Goal: Information Seeking & Learning: Learn about a topic

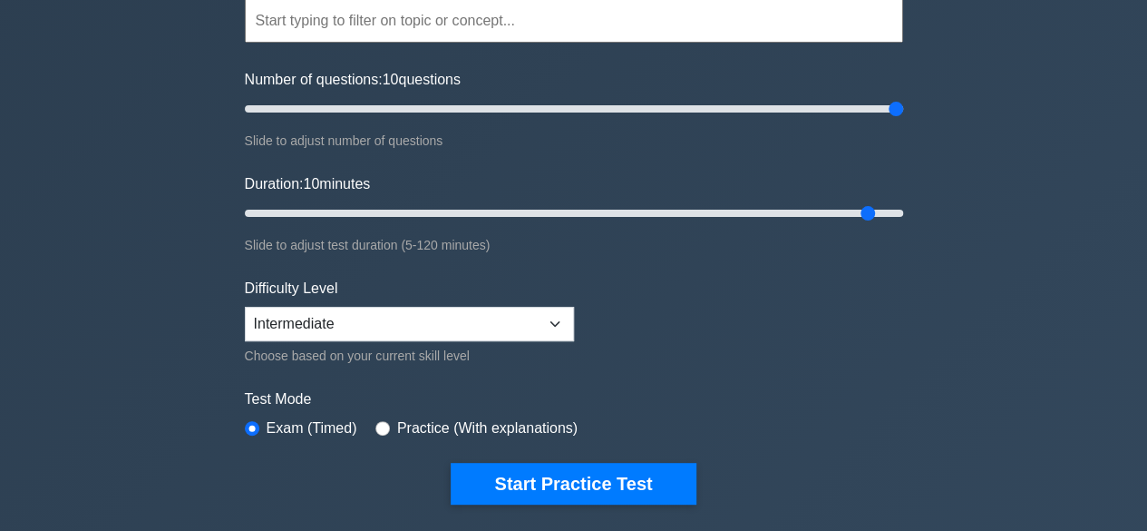
scroll to position [233, 0]
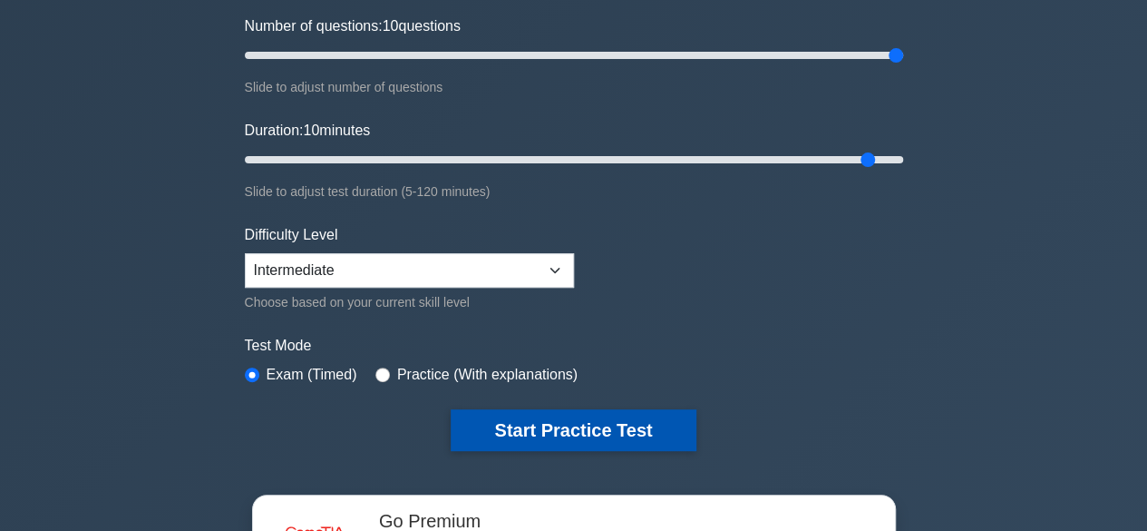
click at [555, 418] on button "Start Practice Test" at bounding box center [573, 430] width 245 height 42
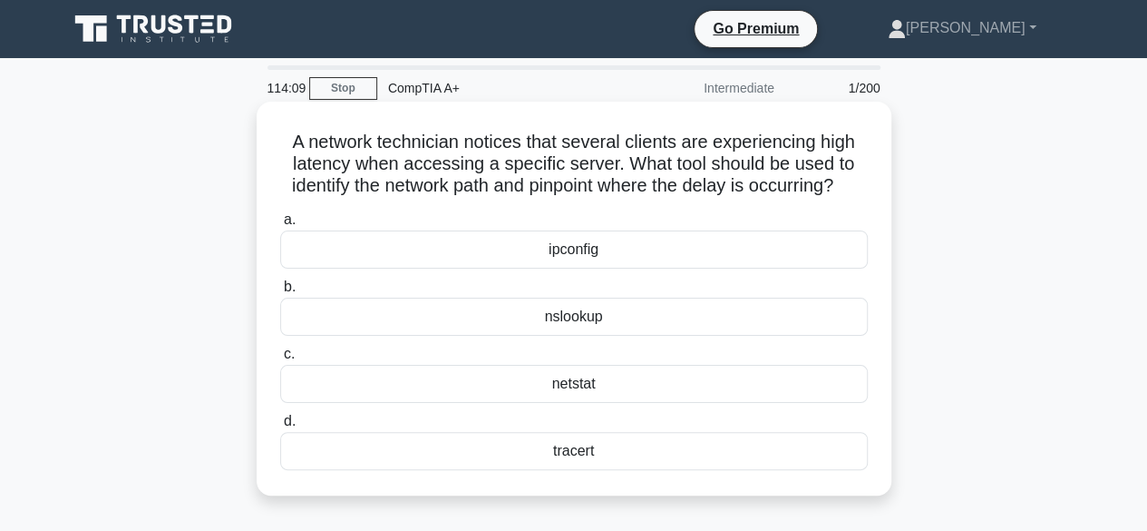
click at [570, 470] on div "tracert" at bounding box center [574, 451] width 588 height 38
click at [280, 427] on input "d. tracert" at bounding box center [280, 421] width 0 height 12
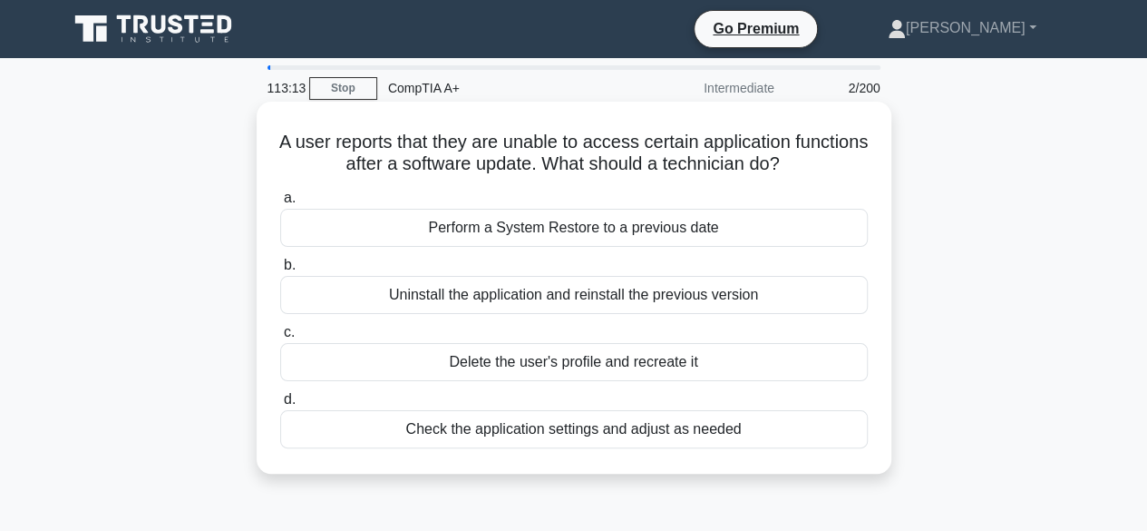
click at [639, 422] on div "Check the application settings and adjust as needed" at bounding box center [574, 429] width 588 height 38
click at [280, 405] on input "d. Check the application settings and adjust as needed" at bounding box center [280, 400] width 0 height 12
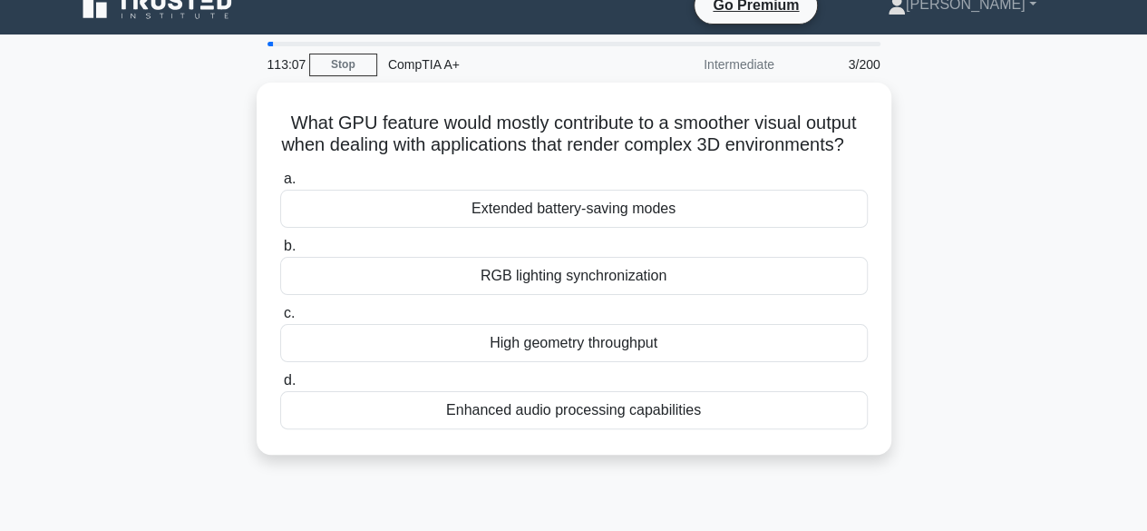
scroll to position [23, 0]
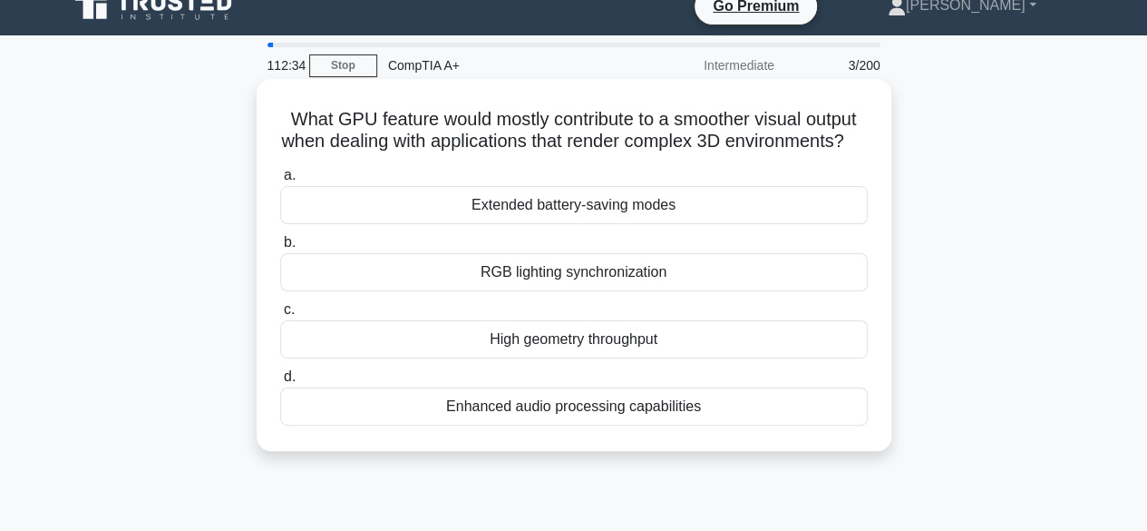
click at [610, 224] on div "Extended battery-saving modes" at bounding box center [574, 205] width 588 height 38
click at [280, 181] on input "a. Extended battery-saving modes" at bounding box center [280, 176] width 0 height 12
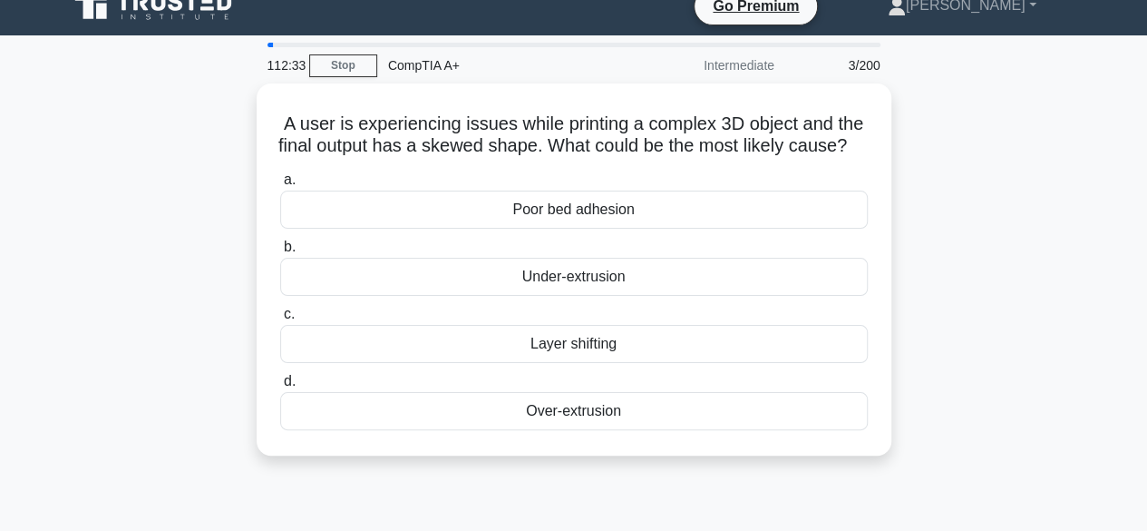
scroll to position [0, 0]
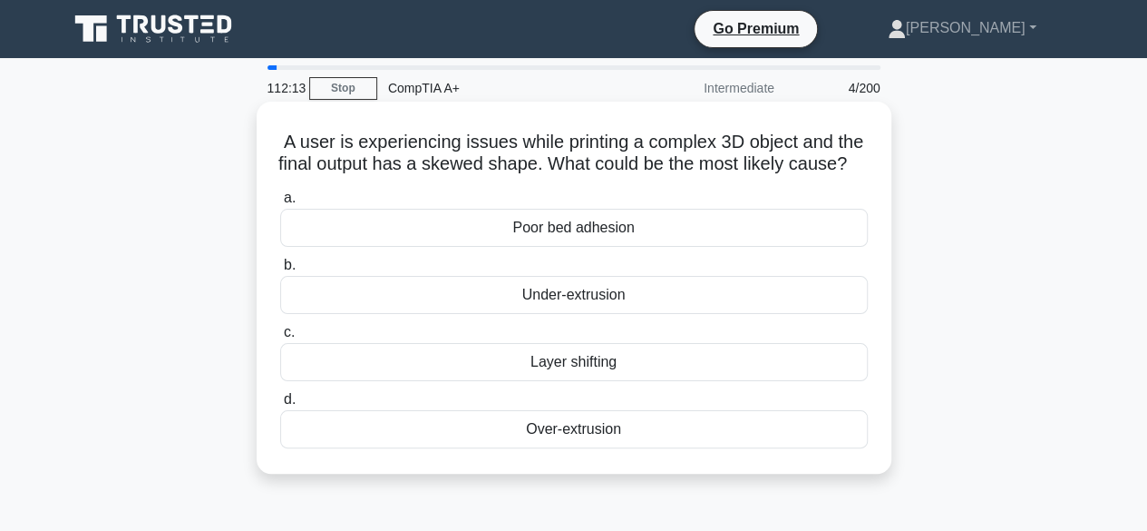
click at [592, 448] on div "Over-extrusion" at bounding box center [574, 429] width 588 height 38
click at [280, 405] on input "d. Over-extrusion" at bounding box center [280, 400] width 0 height 12
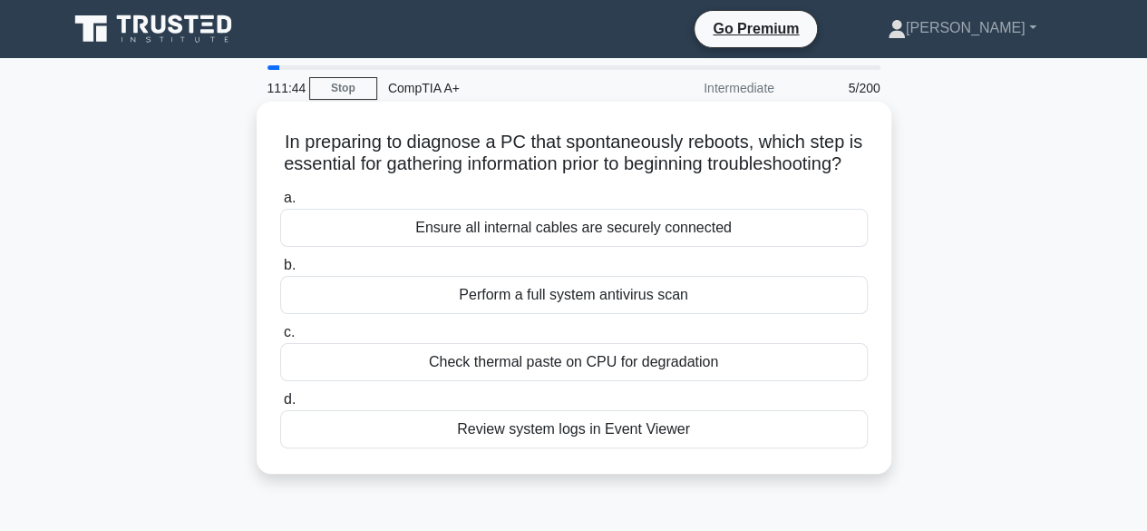
click at [671, 247] on div "Ensure all internal cables are securely connected" at bounding box center [574, 228] width 588 height 38
click at [280, 204] on input "a. Ensure all internal cables are securely connected" at bounding box center [280, 198] width 0 height 12
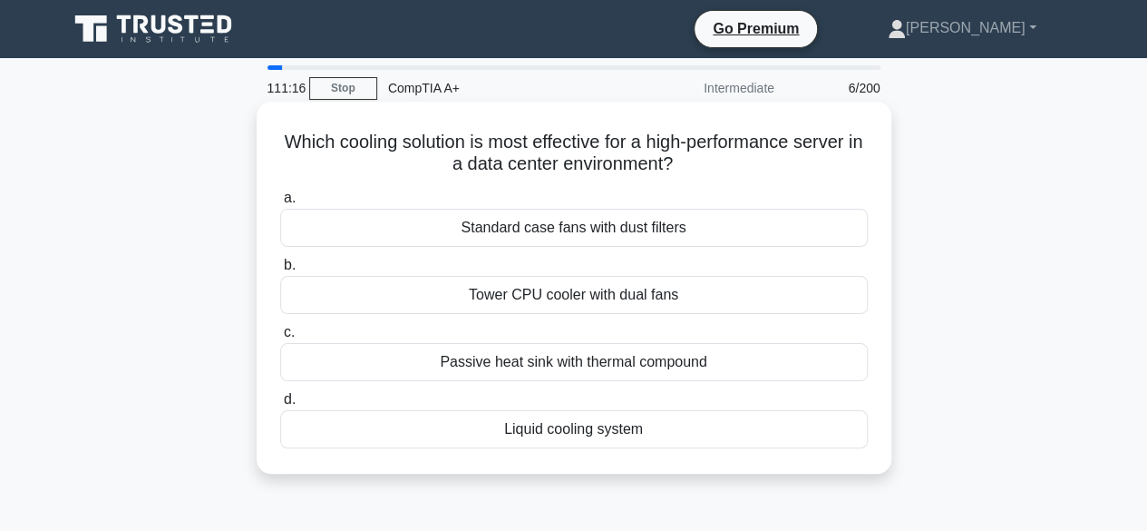
click at [618, 231] on div "Standard case fans with dust filters" at bounding box center [574, 228] width 588 height 38
click at [280, 204] on input "a. Standard case fans with dust filters" at bounding box center [280, 198] width 0 height 12
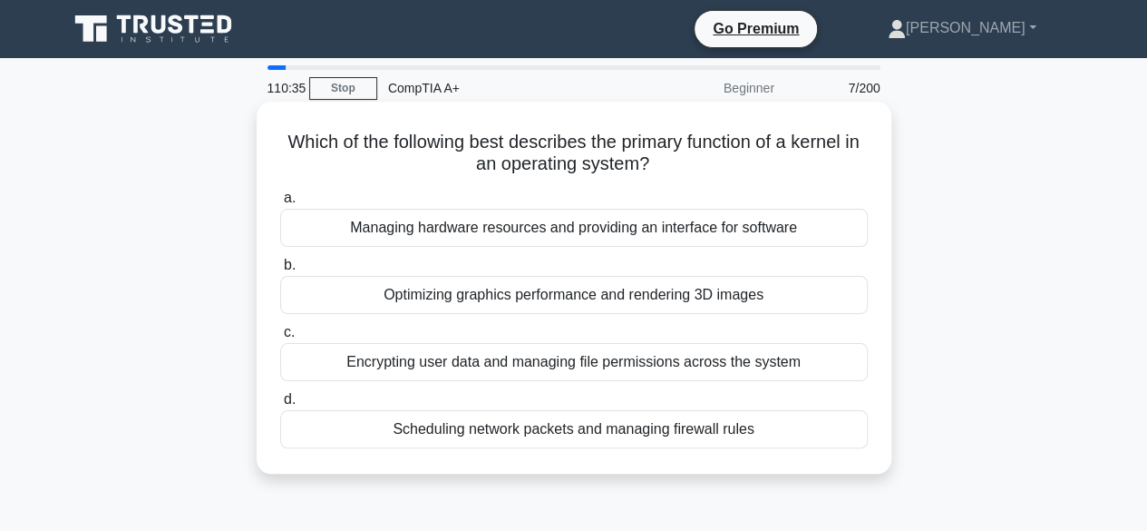
click at [613, 226] on div "Managing hardware resources and providing an interface for software" at bounding box center [574, 228] width 588 height 38
click at [280, 204] on input "a. Managing hardware resources and providing an interface for software" at bounding box center [280, 198] width 0 height 12
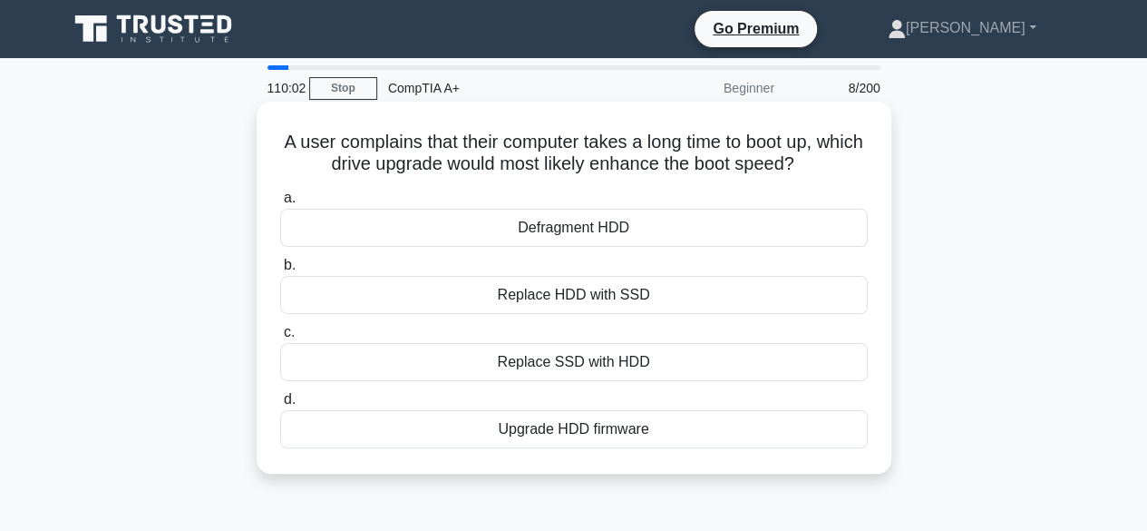
click at [584, 297] on div "Replace HDD with SSD" at bounding box center [574, 295] width 588 height 38
click at [280, 271] on input "b. Replace HDD with SSD" at bounding box center [280, 265] width 0 height 12
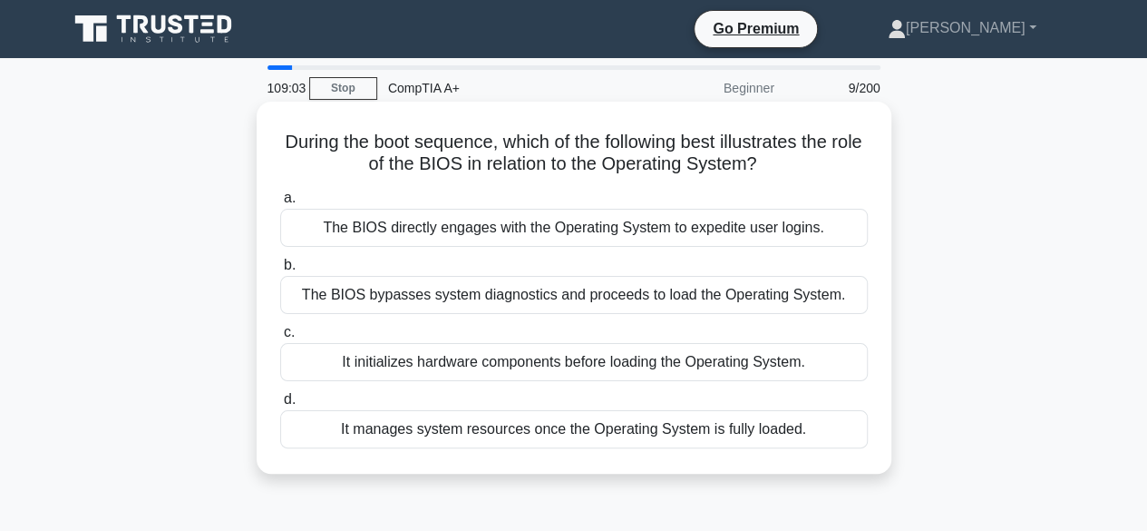
click at [640, 295] on div "The BIOS bypasses system diagnostics and proceeds to load the Operating System." at bounding box center [574, 295] width 588 height 38
click at [280, 271] on input "b. The BIOS bypasses system diagnostics and proceeds to load the Operating Syst…" at bounding box center [280, 265] width 0 height 12
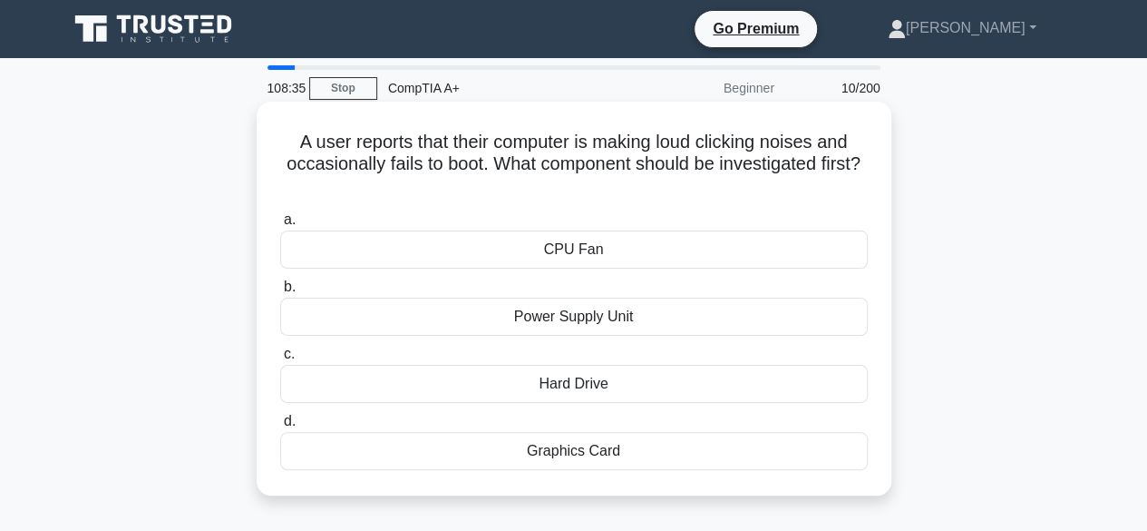
click at [571, 250] on div "CPU Fan" at bounding box center [574, 249] width 588 height 38
click at [280, 226] on input "a. CPU Fan" at bounding box center [280, 220] width 0 height 12
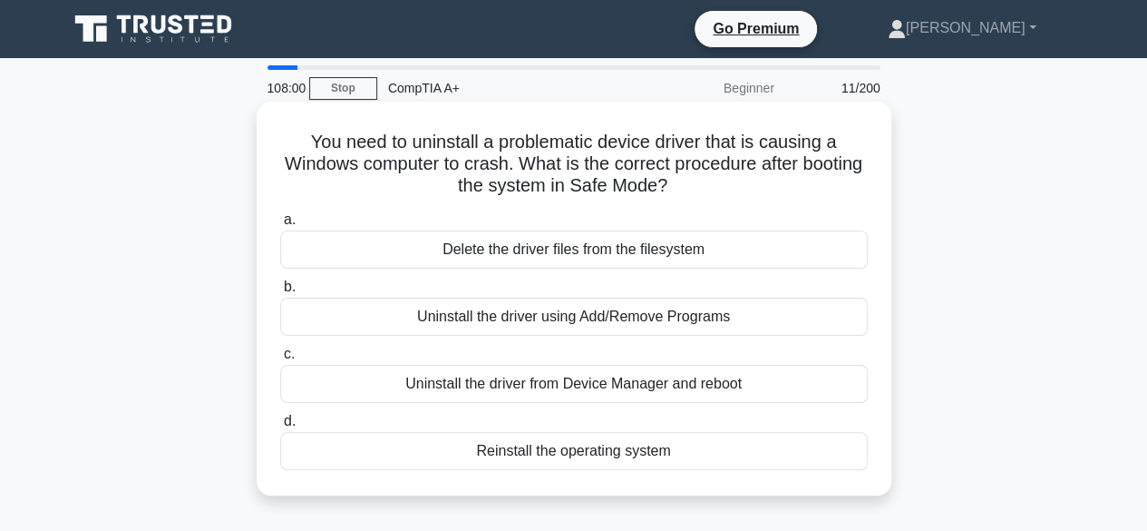
click at [682, 321] on div "Uninstall the driver using Add/Remove Programs" at bounding box center [574, 317] width 588 height 38
click at [280, 293] on input "b. Uninstall the driver using Add/Remove Programs" at bounding box center [280, 287] width 0 height 12
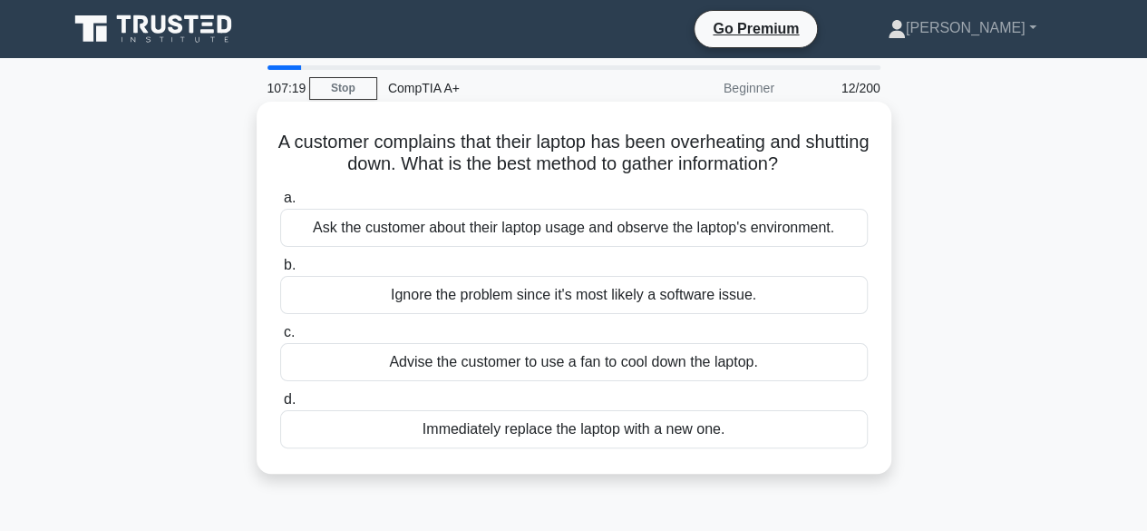
click at [707, 230] on div "Ask the customer about their laptop usage and observe the laptop's environment." at bounding box center [574, 228] width 588 height 38
click at [280, 204] on input "a. Ask the customer about their laptop usage and observe the laptop's environme…" at bounding box center [280, 198] width 0 height 12
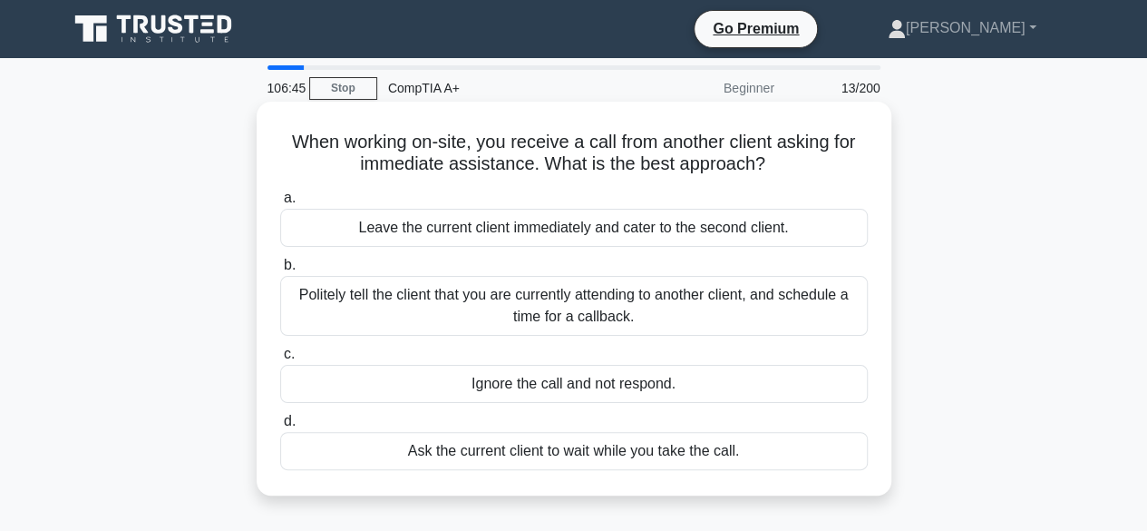
click at [737, 294] on div "Politely tell the client that you are currently attending to another client, an…" at bounding box center [574, 306] width 588 height 60
click at [280, 271] on input "b. Politely tell the client that you are currently attending to another client,…" at bounding box center [280, 265] width 0 height 12
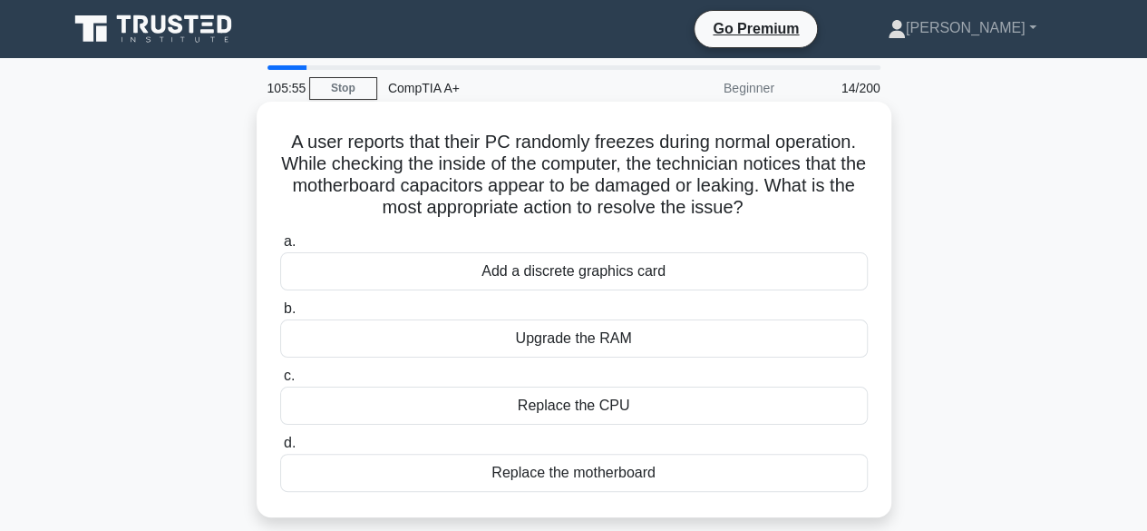
click at [598, 346] on div "Upgrade the RAM" at bounding box center [574, 338] width 588 height 38
click at [280, 315] on input "b. Upgrade the RAM" at bounding box center [280, 309] width 0 height 12
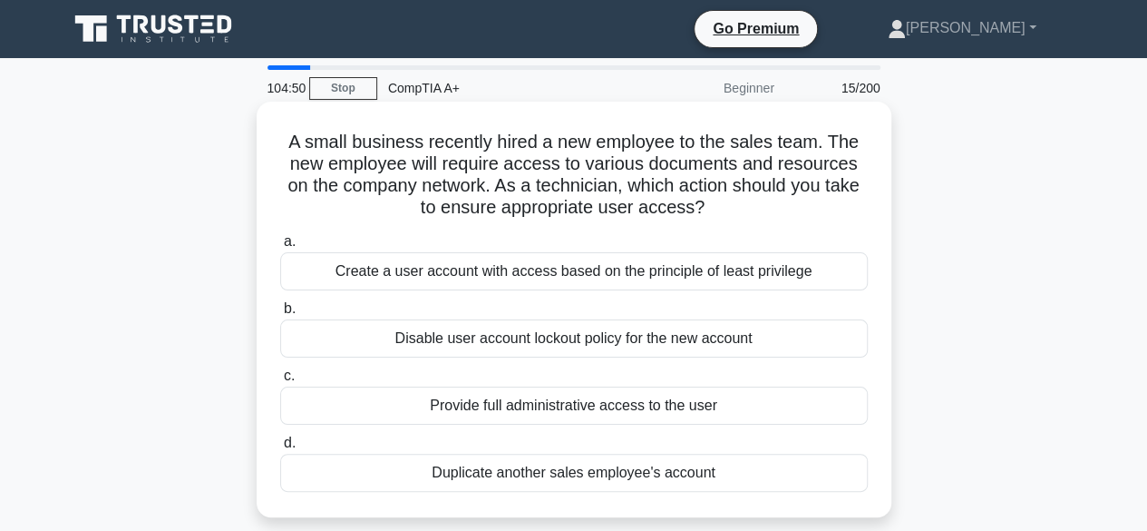
click at [598, 482] on div "Duplicate another sales employee's account" at bounding box center [574, 473] width 588 height 38
click at [280, 449] on input "d. Duplicate another sales employee's account" at bounding box center [280, 443] width 0 height 12
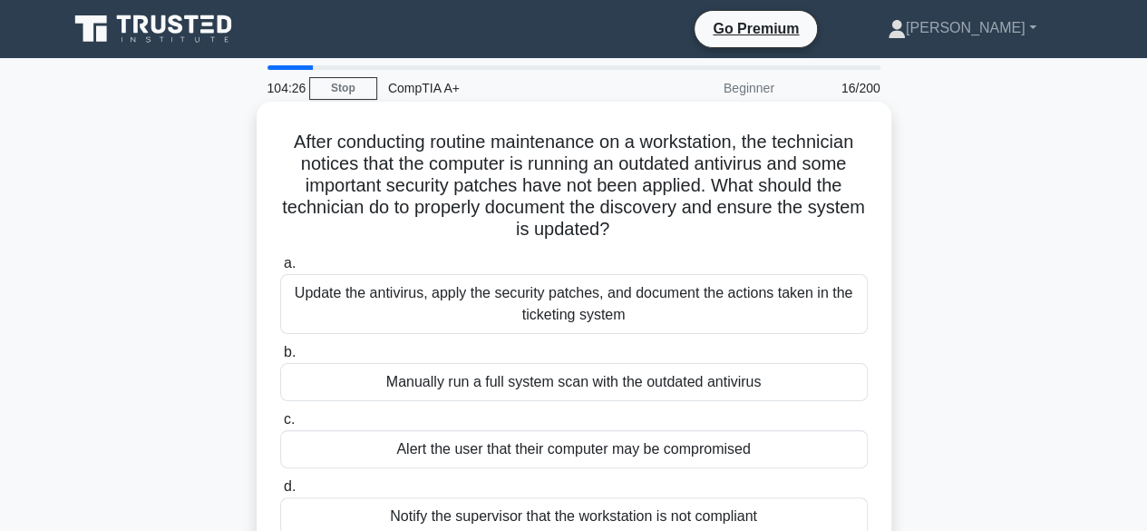
scroll to position [36, 0]
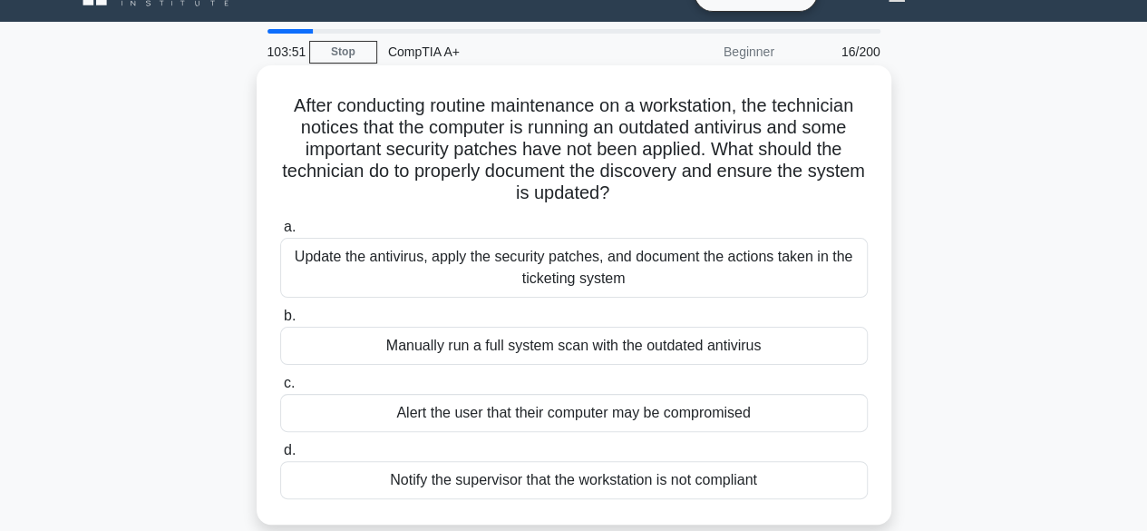
click at [568, 262] on div "Update the antivirus, apply the security patches, and document the actions take…" at bounding box center [574, 268] width 588 height 60
click at [280, 233] on input "a. Update the antivirus, apply the security patches, and document the actions t…" at bounding box center [280, 227] width 0 height 12
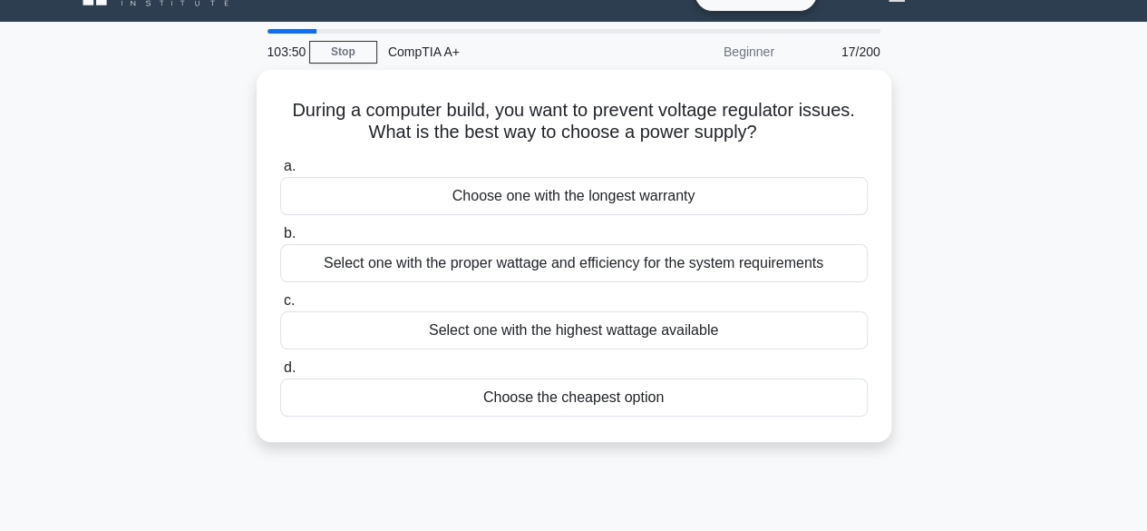
scroll to position [0, 0]
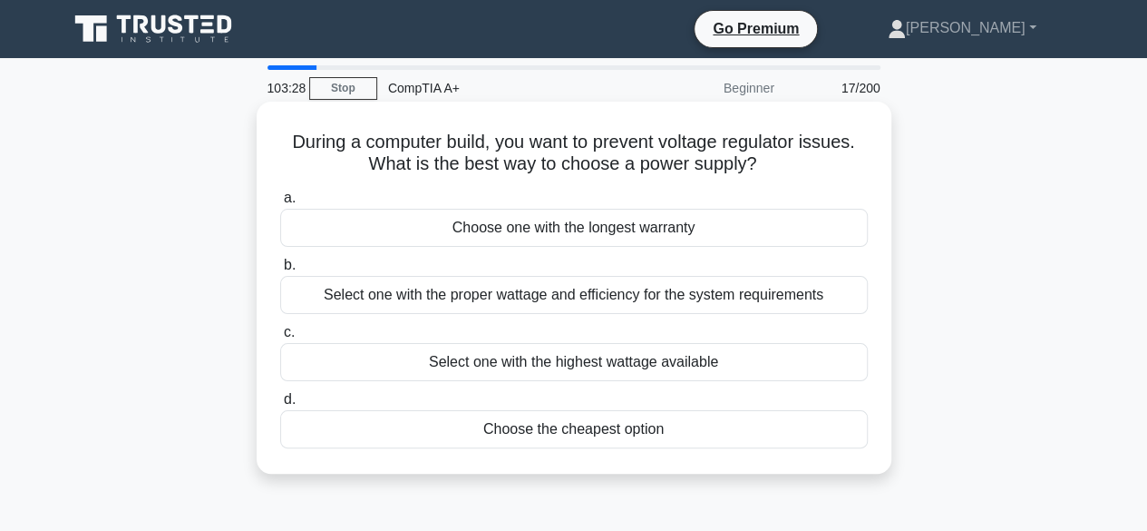
click at [588, 291] on div "Select one with the proper wattage and efficiency for the system requirements" at bounding box center [574, 295] width 588 height 38
click at [280, 271] on input "b. Select one with the proper wattage and efficiency for the system requirements" at bounding box center [280, 265] width 0 height 12
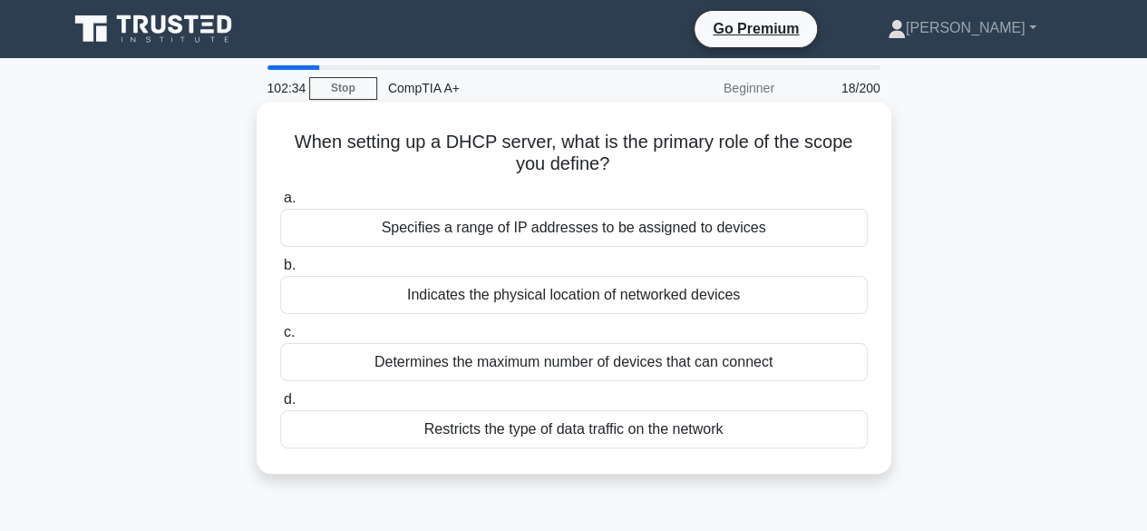
click at [561, 358] on div "Determines the maximum number of devices that can connect" at bounding box center [574, 362] width 588 height 38
click at [280, 338] on input "c. Determines the maximum number of devices that can connect" at bounding box center [280, 333] width 0 height 12
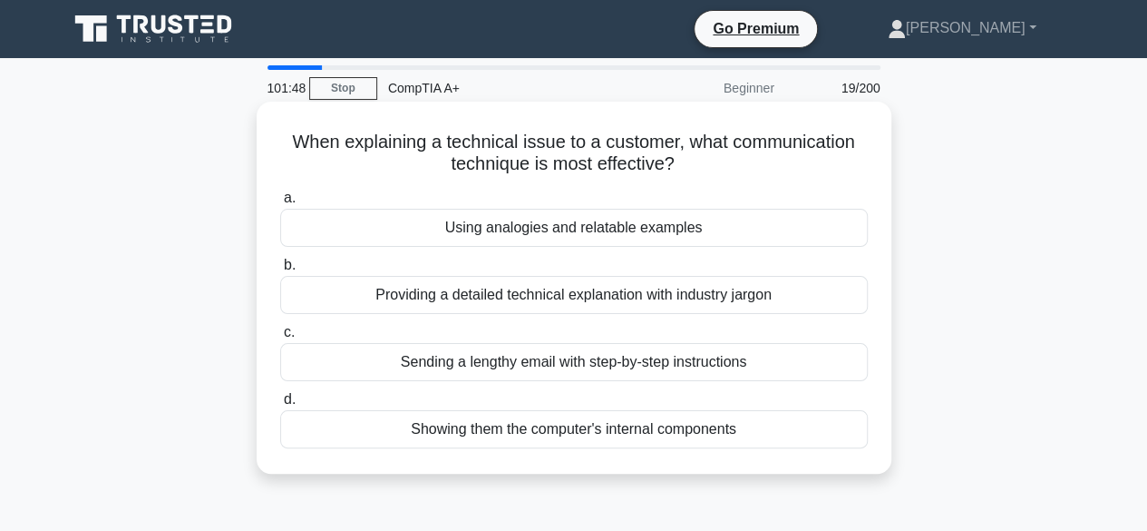
click at [628, 412] on div "Showing them the computer's internal components" at bounding box center [574, 429] width 588 height 38
click at [280, 405] on input "d. Showing them the computer's internal components" at bounding box center [280, 400] width 0 height 12
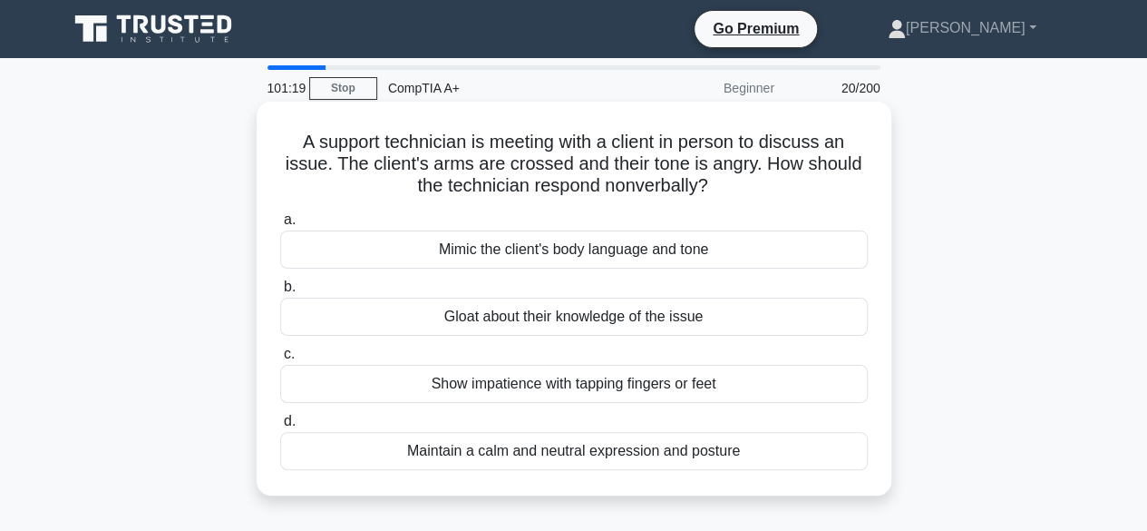
click at [650, 453] on div "Maintain a calm and neutral expression and posture" at bounding box center [574, 451] width 588 height 38
click at [280, 427] on input "d. Maintain a calm and neutral expression and posture" at bounding box center [280, 421] width 0 height 12
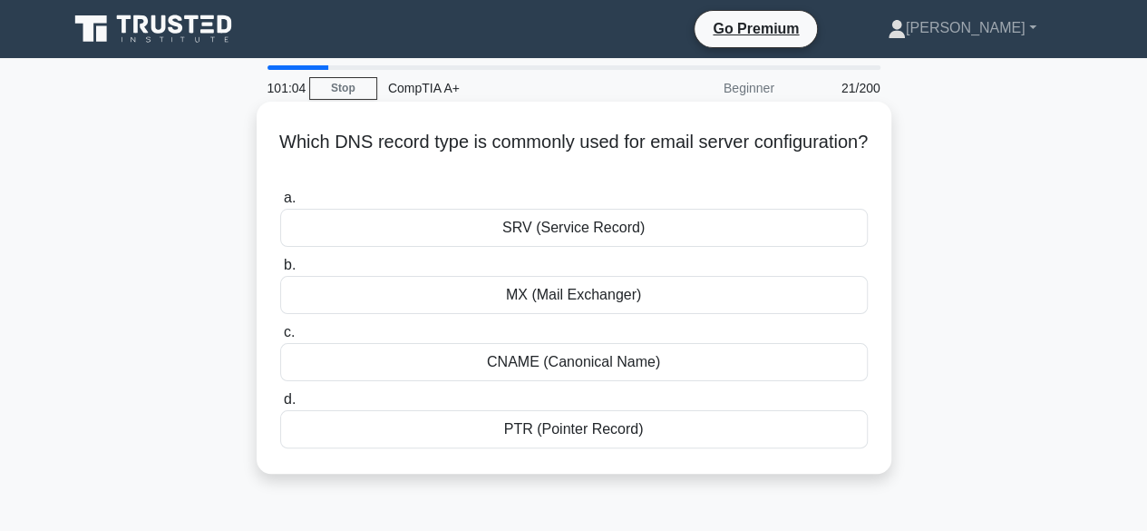
click at [570, 293] on div "MX (Mail Exchanger)" at bounding box center [574, 295] width 588 height 38
click at [280, 271] on input "b. MX (Mail Exchanger)" at bounding box center [280, 265] width 0 height 12
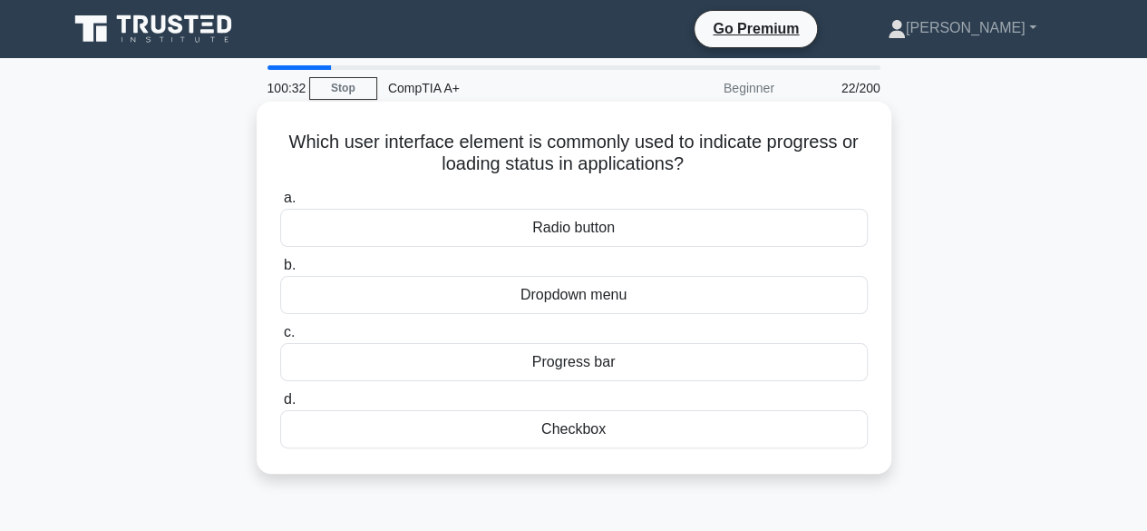
click at [572, 357] on div "Progress bar" at bounding box center [574, 362] width 588 height 38
click at [280, 338] on input "c. Progress bar" at bounding box center [280, 333] width 0 height 12
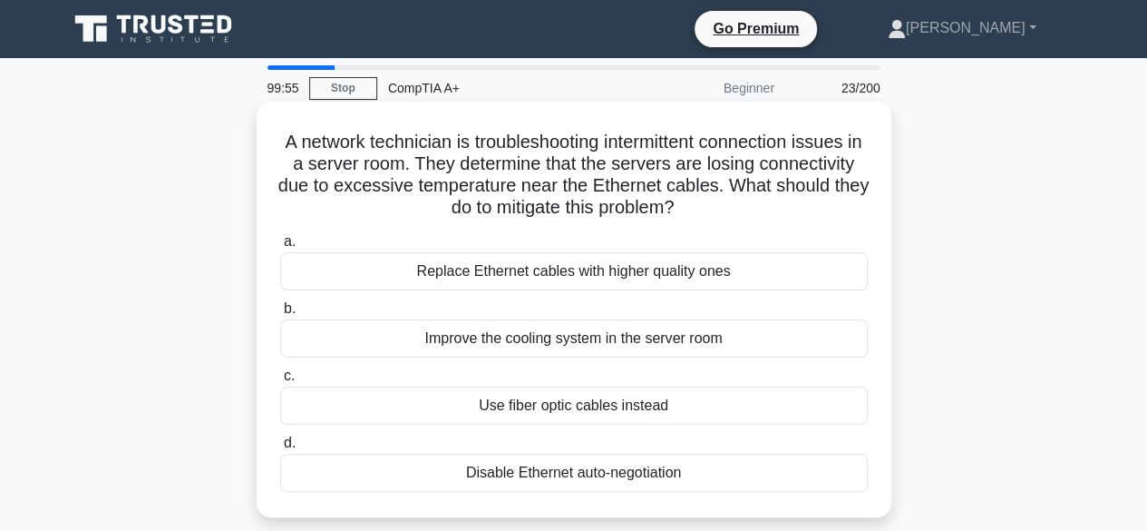
click at [573, 402] on div "Use fiber optic cables instead" at bounding box center [574, 405] width 588 height 38
click at [280, 382] on input "c. Use fiber optic cables instead" at bounding box center [280, 376] width 0 height 12
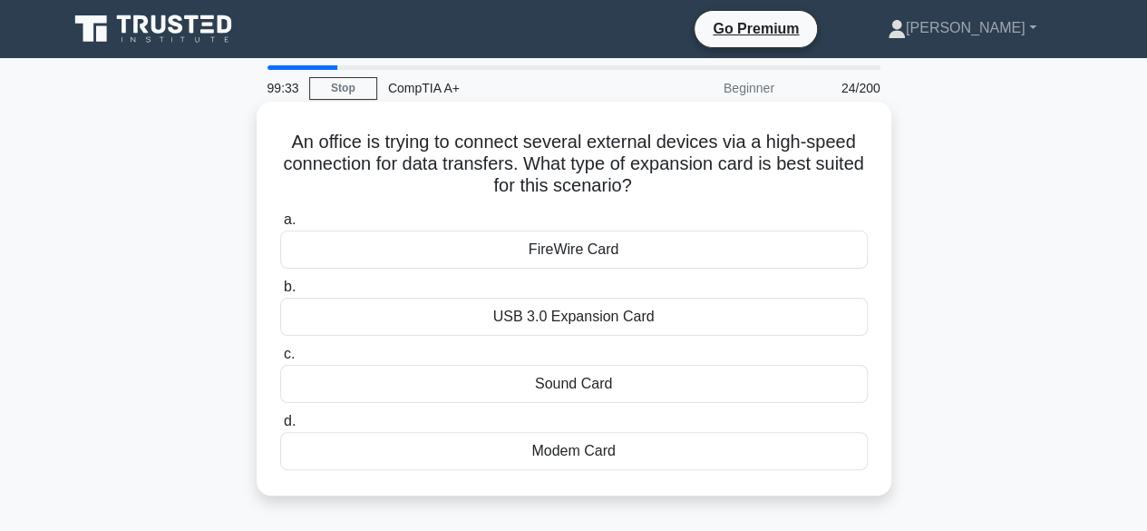
click at [570, 451] on div "Modem Card" at bounding box center [574, 451] width 588 height 38
click at [280, 427] on input "d. Modem Card" at bounding box center [280, 421] width 0 height 12
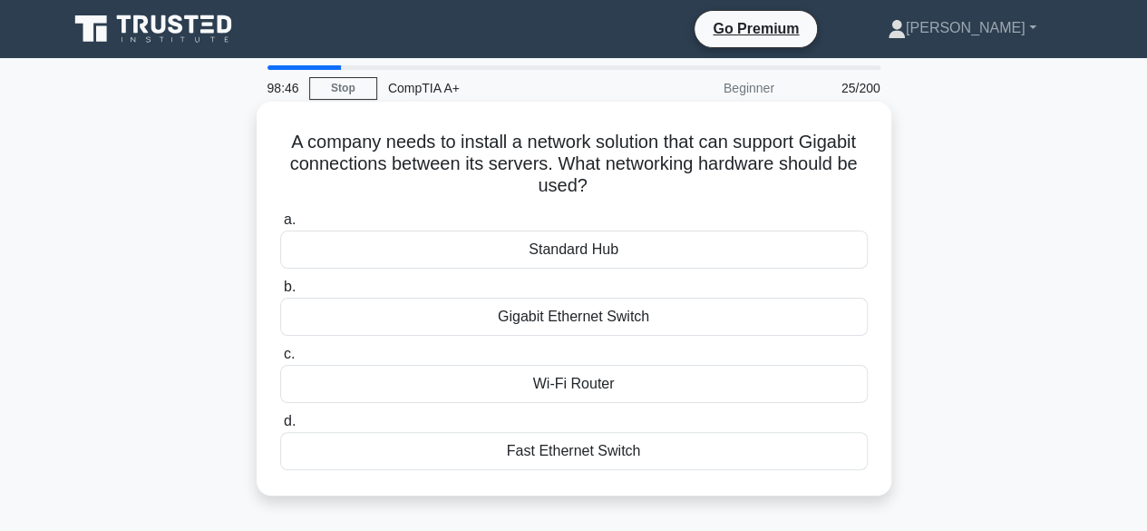
click at [581, 393] on div "Wi-Fi Router" at bounding box center [574, 384] width 588 height 38
click at [280, 360] on input "c. Wi-Fi Router" at bounding box center [280, 354] width 0 height 12
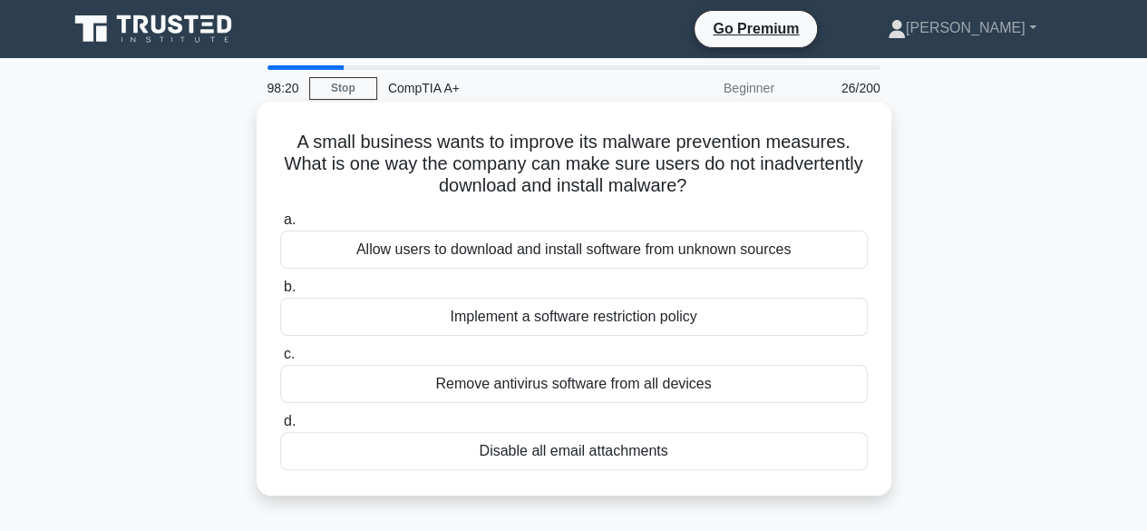
click at [581, 384] on div "Remove antivirus software from all devices" at bounding box center [574, 384] width 588 height 38
click at [280, 360] on input "c. Remove antivirus software from all devices" at bounding box center [280, 354] width 0 height 12
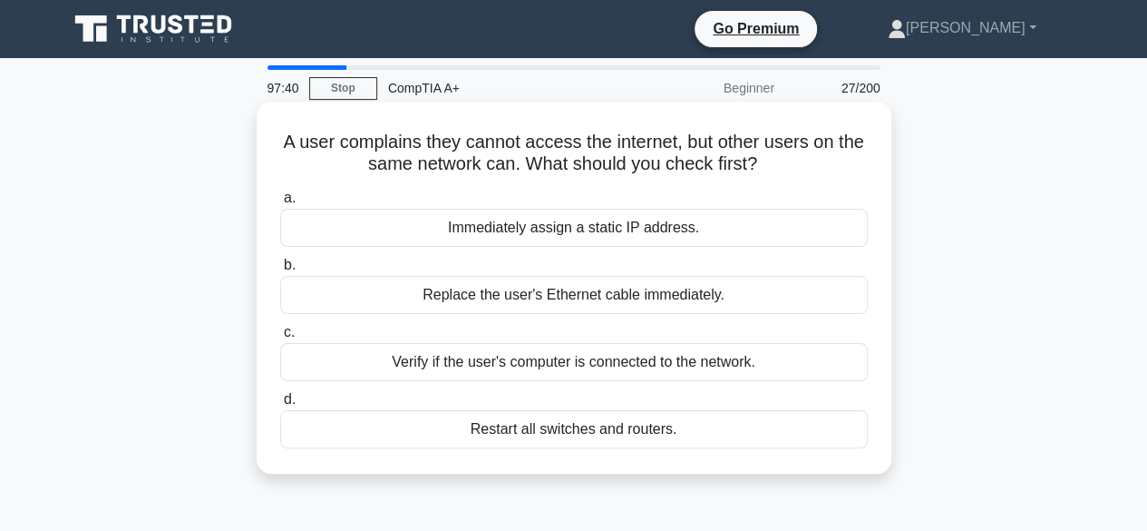
click at [597, 366] on div "Verify if the user's computer is connected to the network." at bounding box center [574, 362] width 588 height 38
click at [280, 338] on input "c. Verify if the user's computer is connected to the network." at bounding box center [280, 333] width 0 height 12
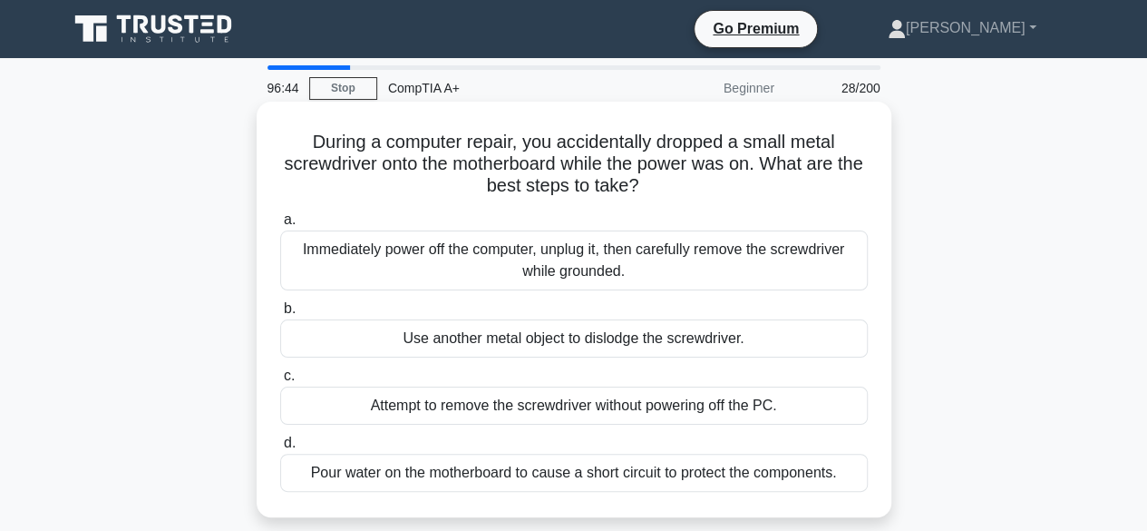
click at [564, 264] on div "Immediately power off the computer, unplug it, then carefully remove the screwd…" at bounding box center [574, 260] width 588 height 60
click at [280, 226] on input "a. Immediately power off the computer, unplug it, then carefully remove the scr…" at bounding box center [280, 220] width 0 height 12
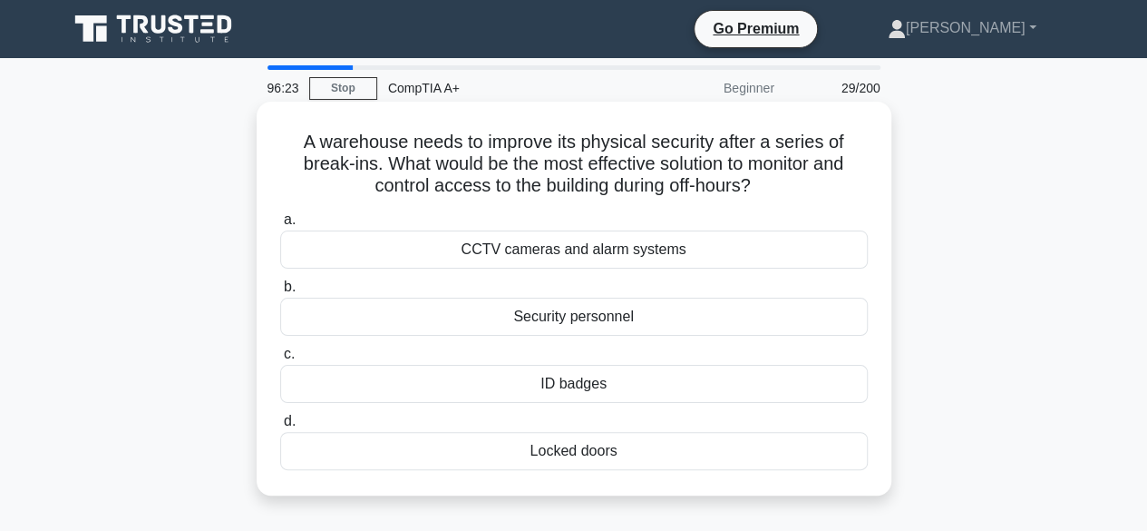
click at [564, 255] on div "CCTV cameras and alarm systems" at bounding box center [574, 249] width 588 height 38
click at [280, 226] on input "a. CCTV cameras and alarm systems" at bounding box center [280, 220] width 0 height 12
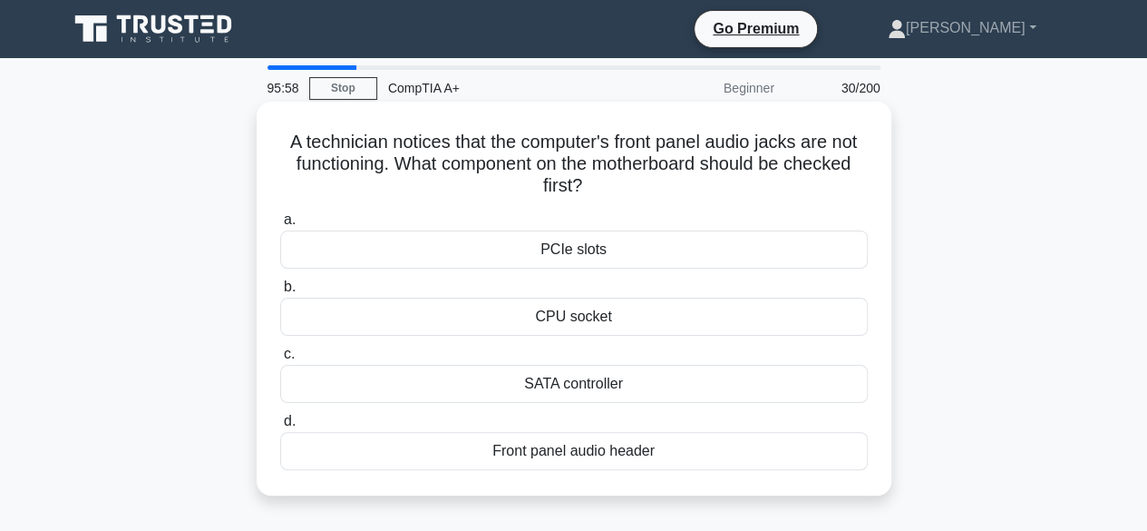
click at [592, 446] on div "Front panel audio header" at bounding box center [574, 451] width 588 height 38
click at [280, 427] on input "d. Front panel audio header" at bounding box center [280, 421] width 0 height 12
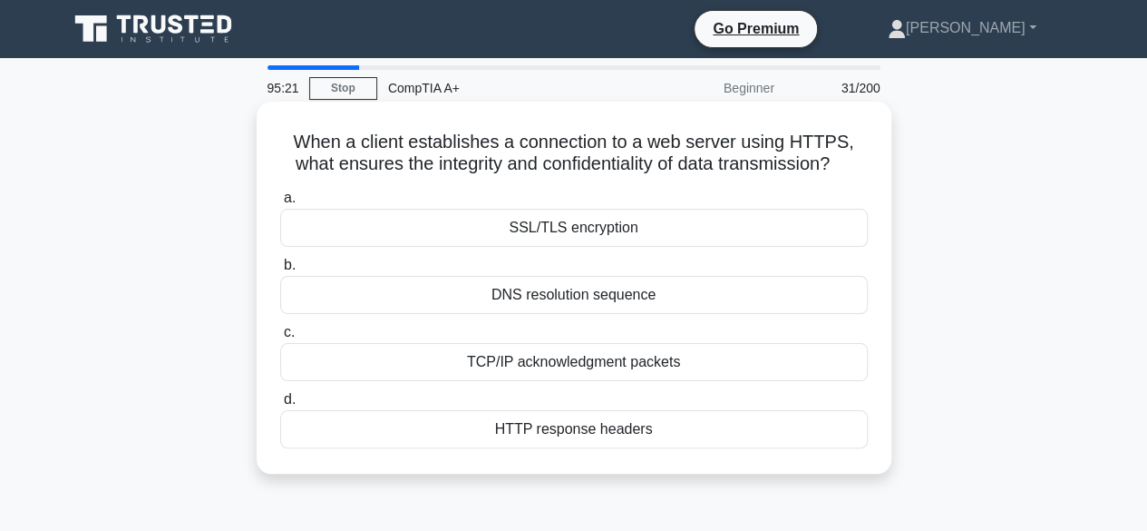
click at [582, 231] on div "SSL/TLS encryption" at bounding box center [574, 228] width 588 height 38
click at [280, 204] on input "a. SSL/TLS encryption" at bounding box center [280, 198] width 0 height 12
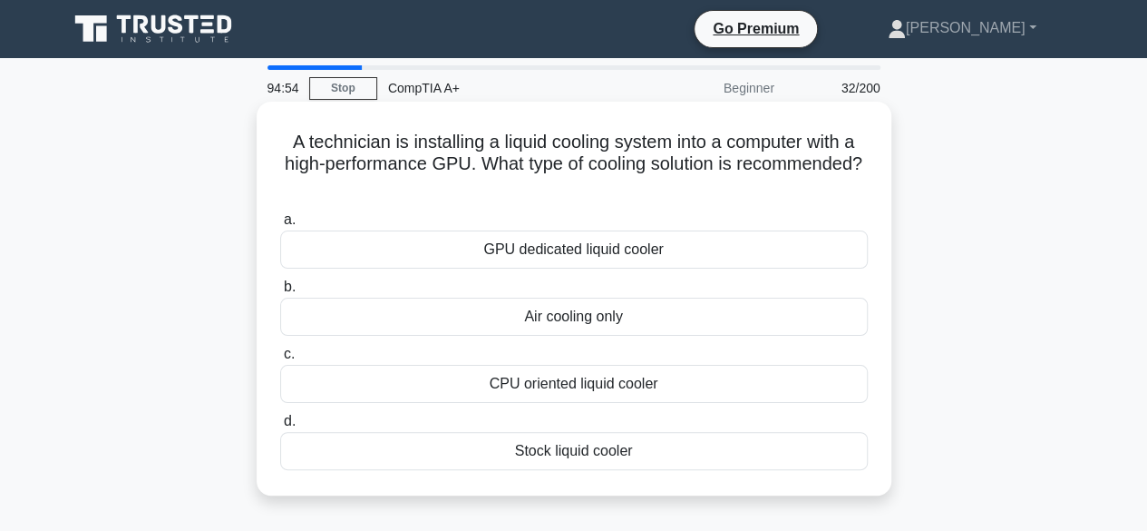
click at [547, 384] on div "CPU oriented liquid cooler" at bounding box center [574, 384] width 588 height 38
click at [280, 360] on input "c. CPU oriented liquid cooler" at bounding box center [280, 354] width 0 height 12
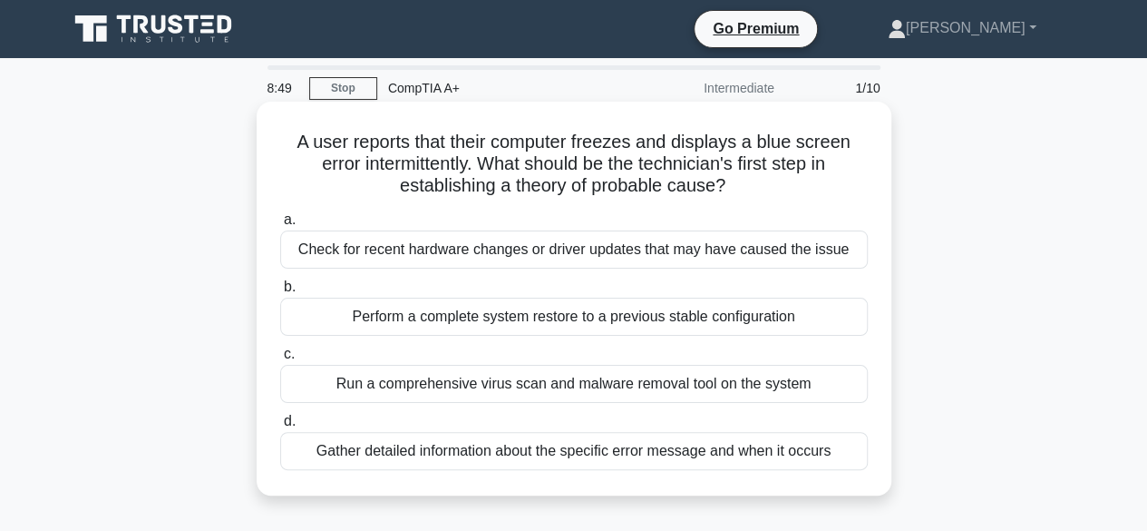
click at [541, 449] on div "Gather detailed information about the specific error message and when it occurs" at bounding box center [574, 451] width 588 height 38
click at [280, 427] on input "d. Gather detailed information about the specific error message and when it occ…" at bounding box center [280, 421] width 0 height 12
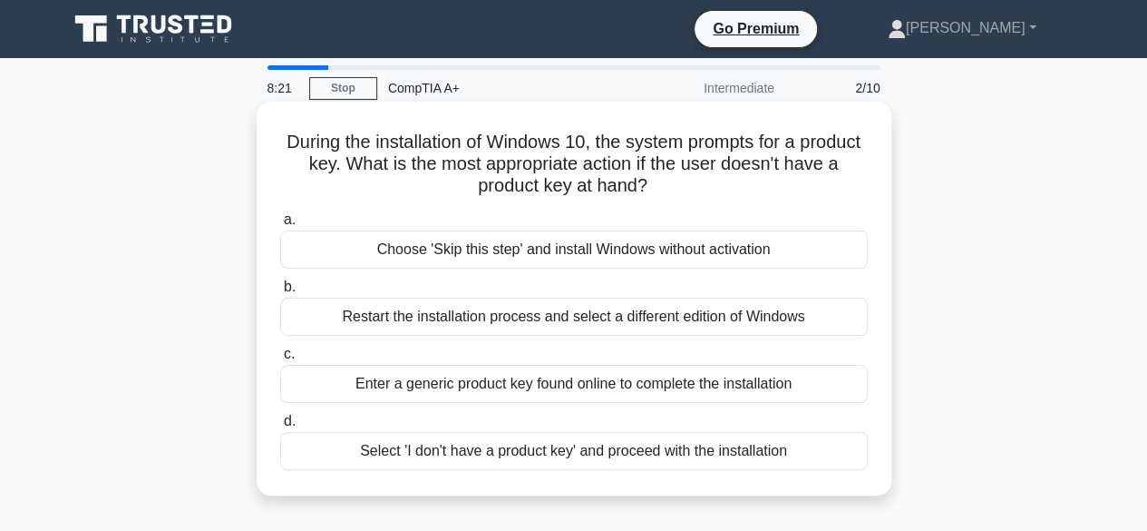
click at [545, 450] on div "Select 'I don't have a product key' and proceed with the installation" at bounding box center [574, 451] width 588 height 38
click at [280, 427] on input "d. Select 'I don't have a product key' and proceed with the installation" at bounding box center [280, 421] width 0 height 12
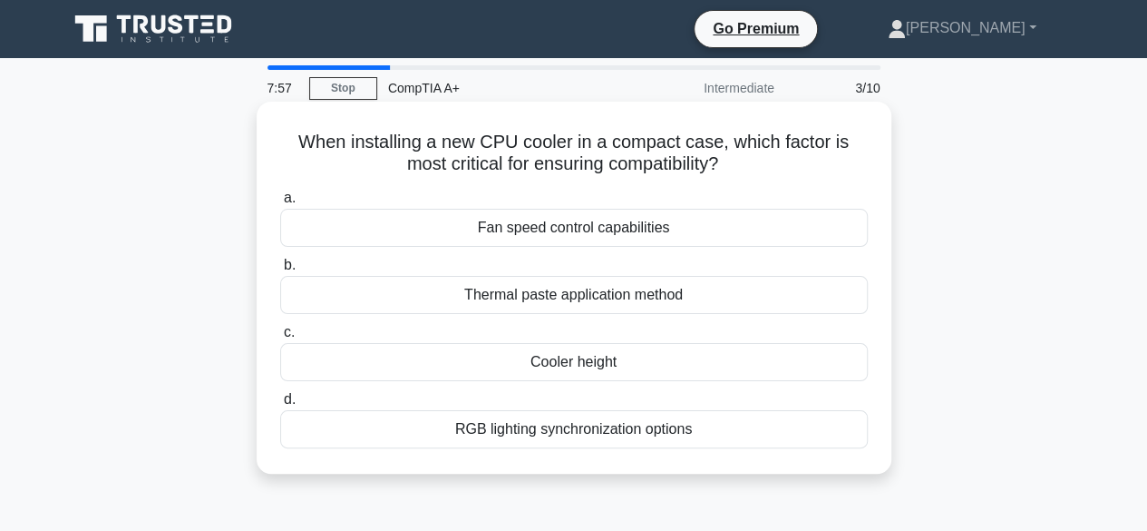
click at [587, 234] on div "Fan speed control capabilities" at bounding box center [574, 228] width 588 height 38
click at [280, 204] on input "a. Fan speed control capabilities" at bounding box center [280, 198] width 0 height 12
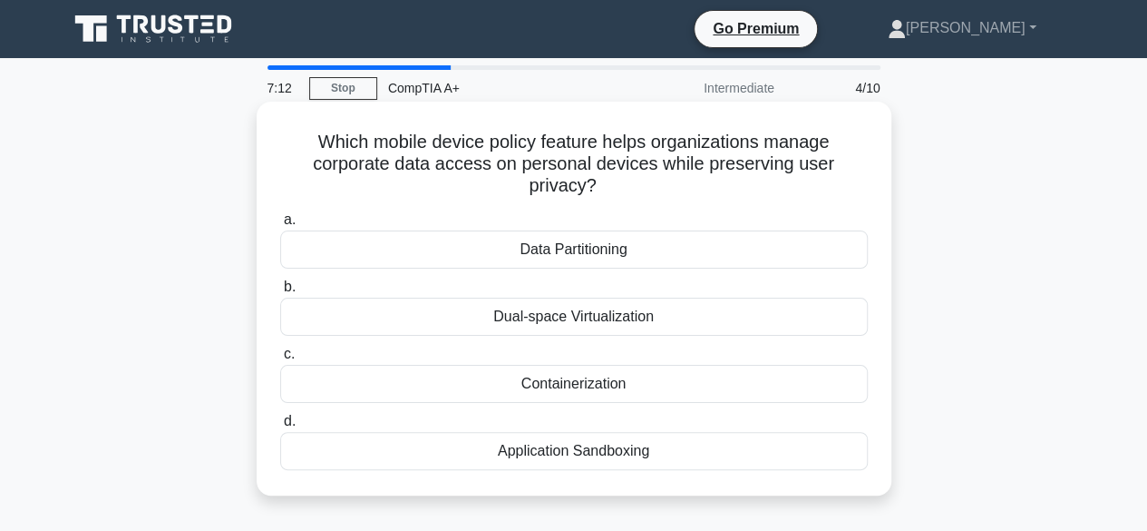
click at [586, 317] on div "Dual-space Virtualization" at bounding box center [574, 317] width 588 height 38
click at [280, 293] on input "b. Dual-space Virtualization" at bounding box center [280, 287] width 0 height 12
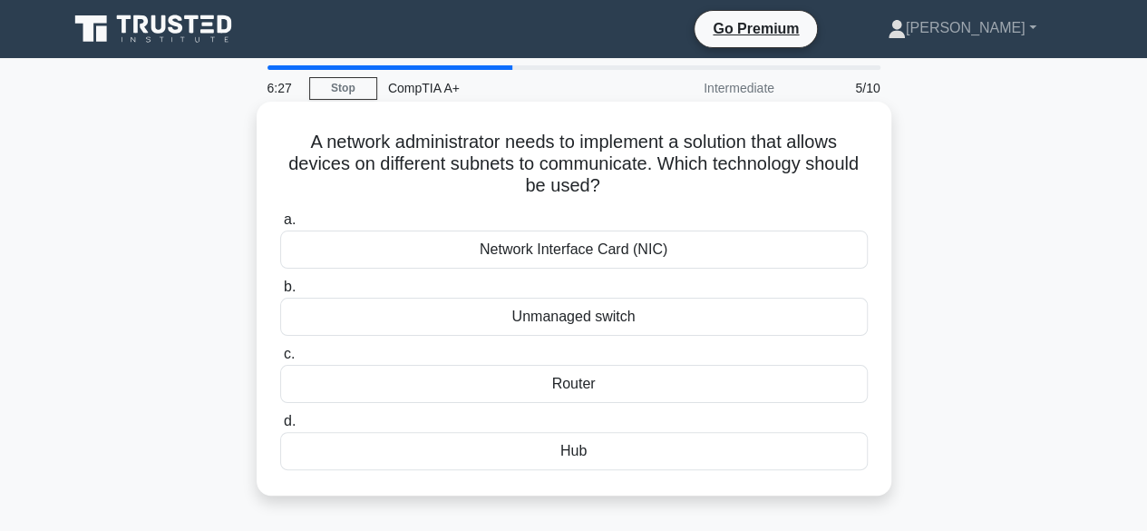
click at [579, 252] on div "Network Interface Card (NIC)" at bounding box center [574, 249] width 588 height 38
click at [280, 226] on input "a. Network Interface Card (NIC)" at bounding box center [280, 220] width 0 height 12
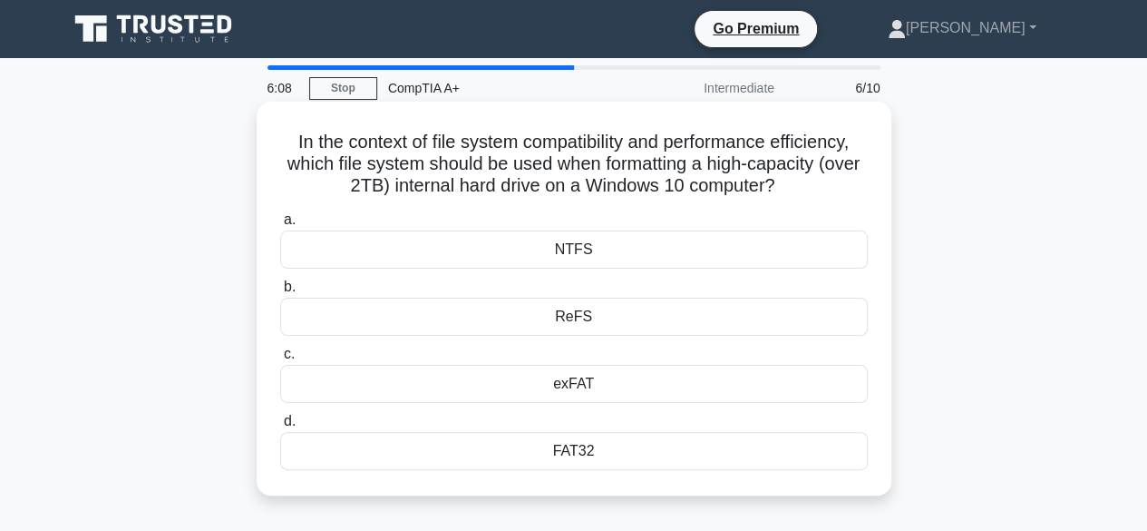
click at [584, 453] on div "FAT32" at bounding box center [574, 451] width 588 height 38
click at [280, 427] on input "d. FAT32" at bounding box center [280, 421] width 0 height 12
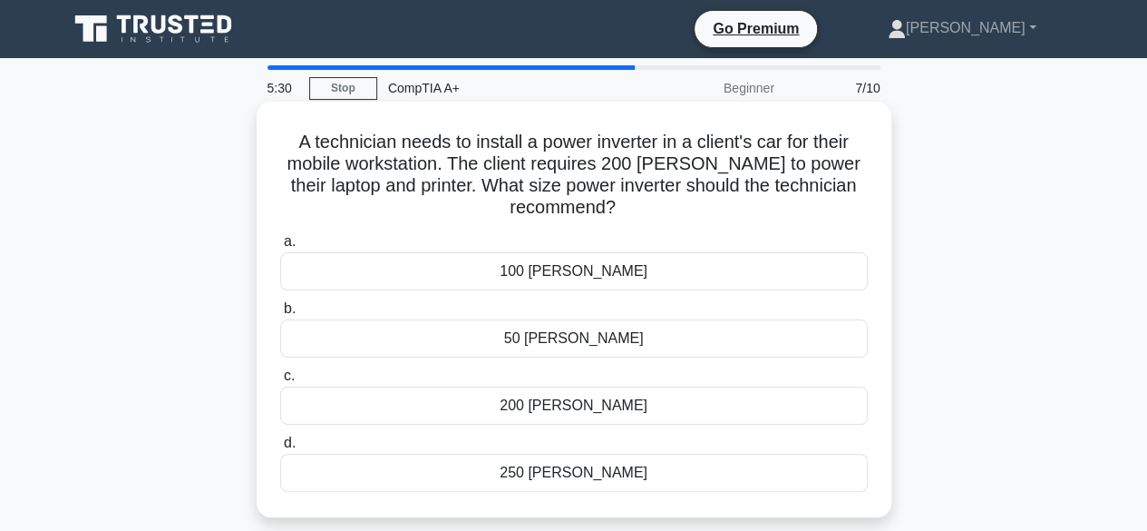
click at [582, 471] on div "250 watts" at bounding box center [574, 473] width 588 height 38
click at [280, 449] on input "d. 250 watts" at bounding box center [280, 443] width 0 height 12
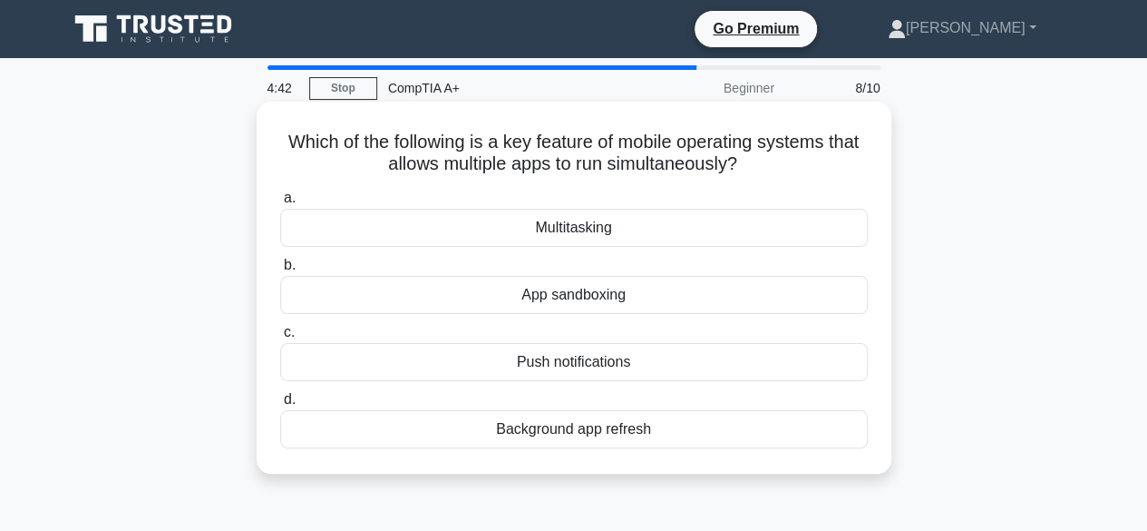
click at [591, 434] on div "Background app refresh" at bounding box center [574, 429] width 588 height 38
click at [280, 405] on input "d. Background app refresh" at bounding box center [280, 400] width 0 height 12
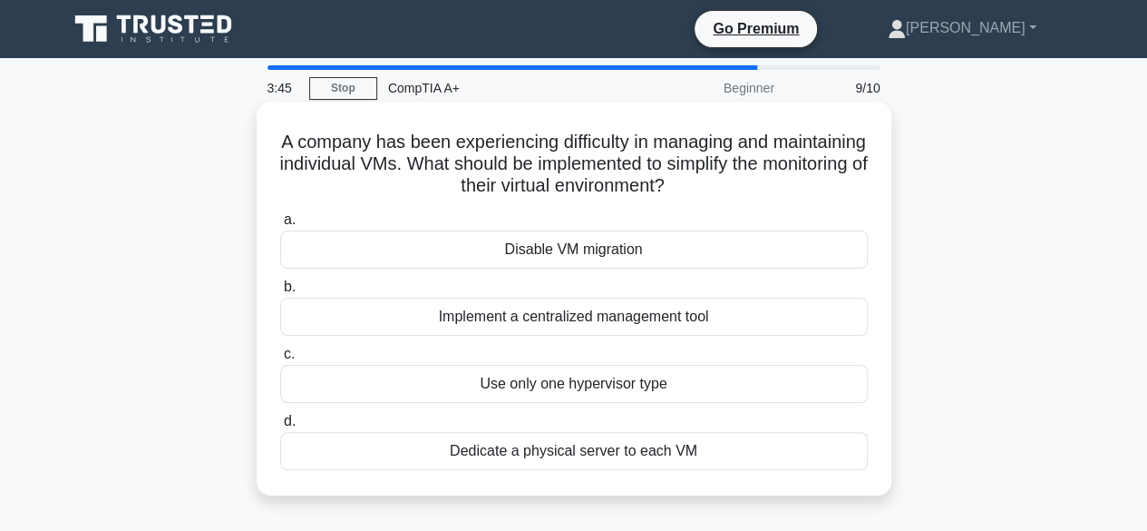
click at [635, 321] on div "Implement a centralized management tool" at bounding box center [574, 317] width 588 height 38
click at [280, 293] on input "b. Implement a centralized management tool" at bounding box center [280, 287] width 0 height 12
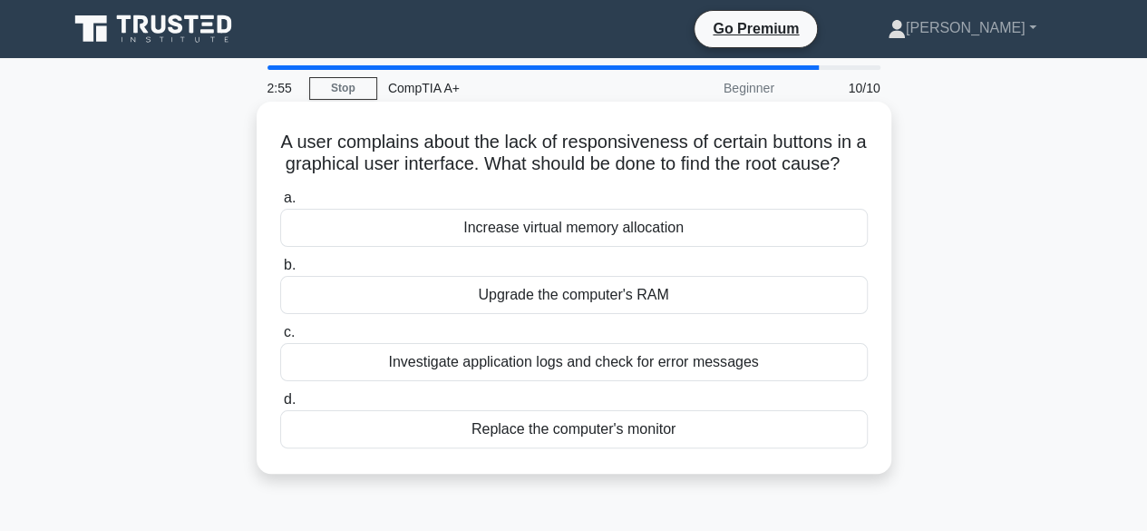
click at [569, 380] on div "Investigate application logs and check for error messages" at bounding box center [574, 362] width 588 height 38
click at [280, 338] on input "c. Investigate application logs and check for error messages" at bounding box center [280, 333] width 0 height 12
